Goal: Task Accomplishment & Management: Manage account settings

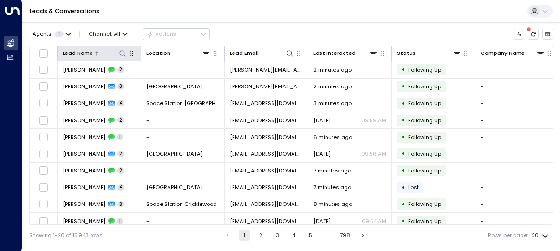
click at [123, 53] on icon at bounding box center [122, 53] width 7 height 7
type input "*****"
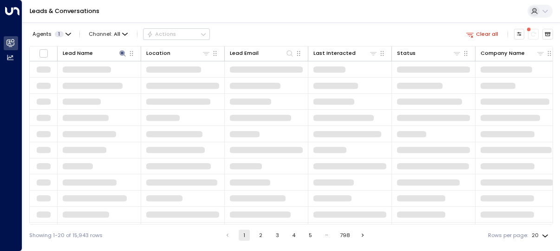
click at [405, 33] on div "Agents 1 Channel: All Actions Clear all" at bounding box center [291, 34] width 524 height 16
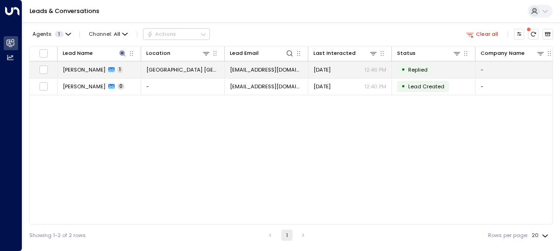
click at [369, 75] on td "[DATE] 12:46 PM" at bounding box center [351, 69] width 84 height 16
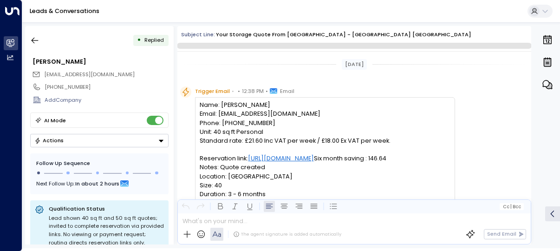
scroll to position [371, 0]
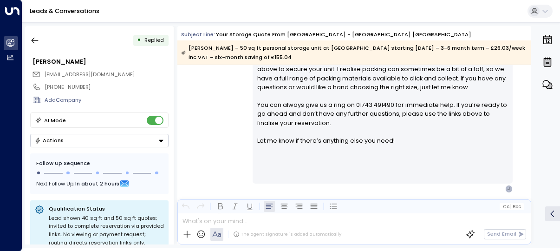
click at [142, 144] on button "Actions" at bounding box center [99, 140] width 138 height 13
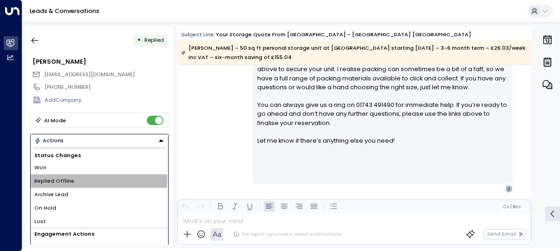
click at [54, 179] on span "Replied Offline" at bounding box center [54, 181] width 40 height 8
